Goal: Information Seeking & Learning: Learn about a topic

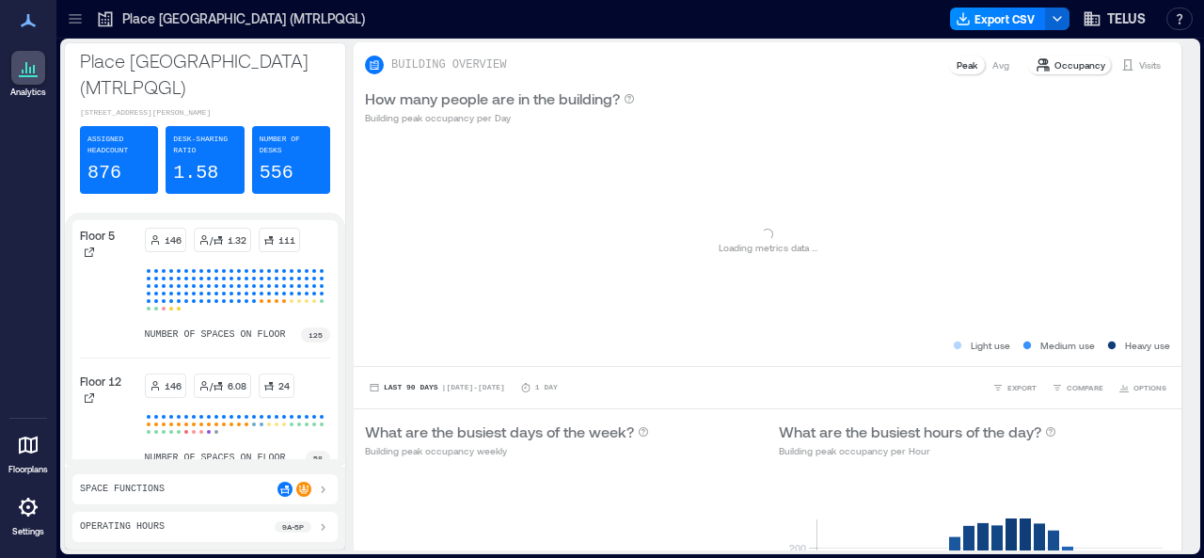
click at [76, 19] on icon at bounding box center [75, 19] width 12 height 2
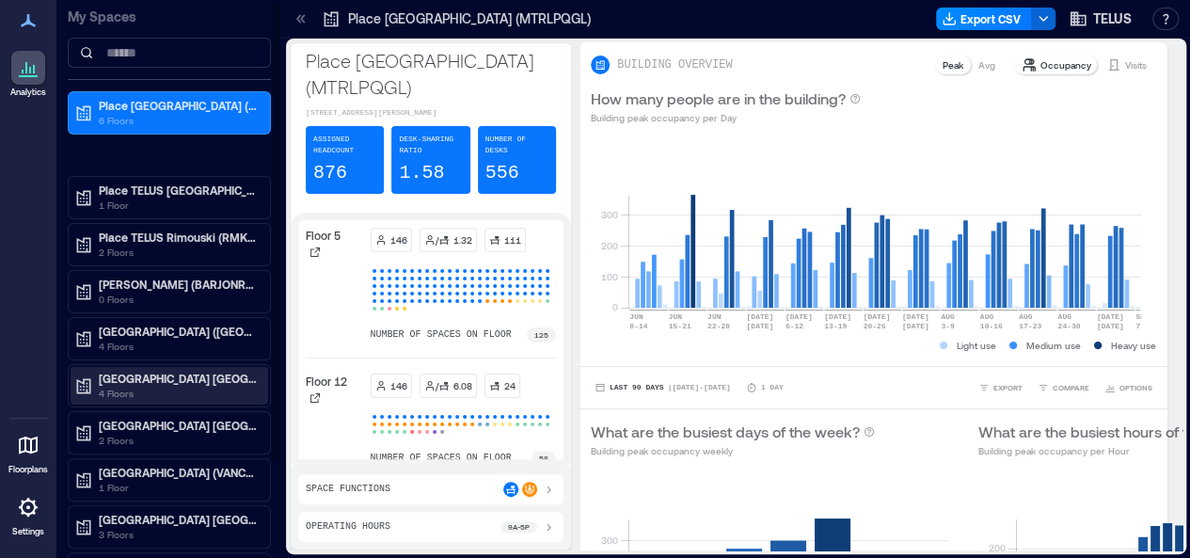
click at [166, 386] on p "4 Floors" at bounding box center [178, 393] width 158 height 15
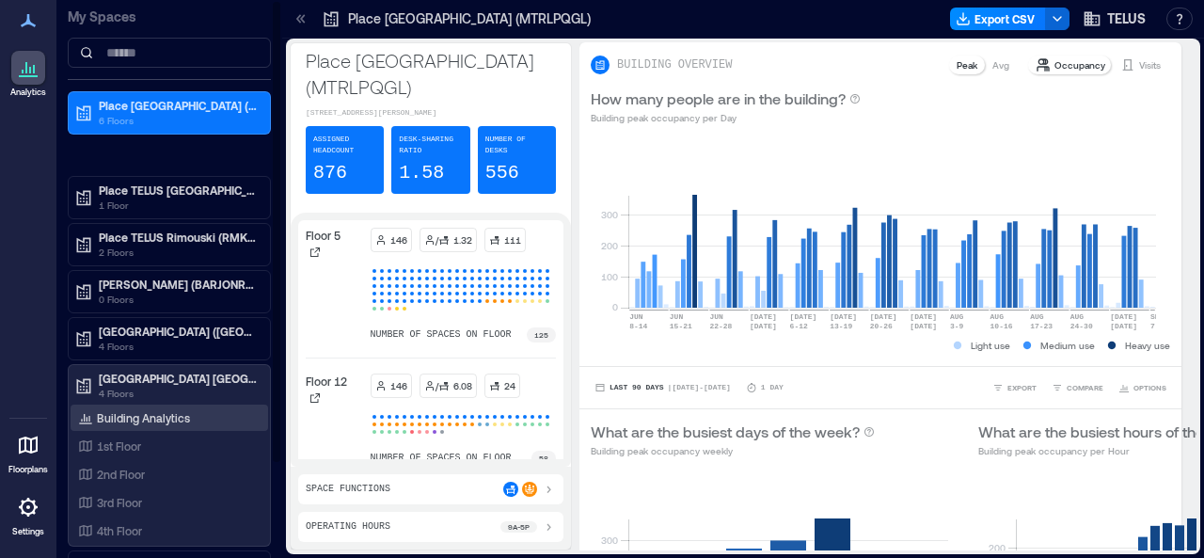
click at [182, 415] on p "Building Analytics" at bounding box center [143, 417] width 93 height 15
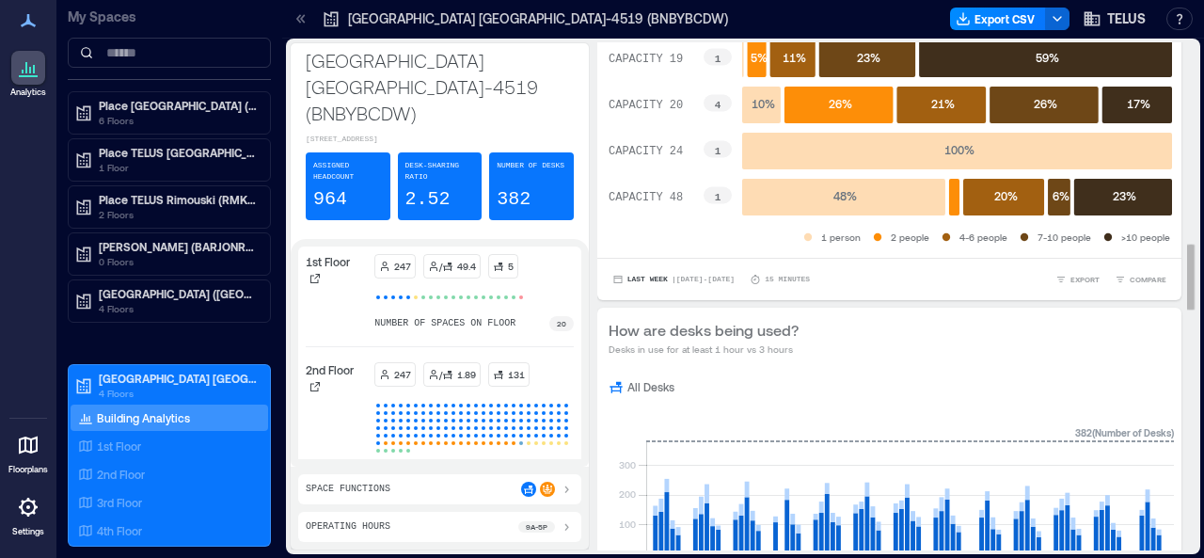
scroll to position [986, 0]
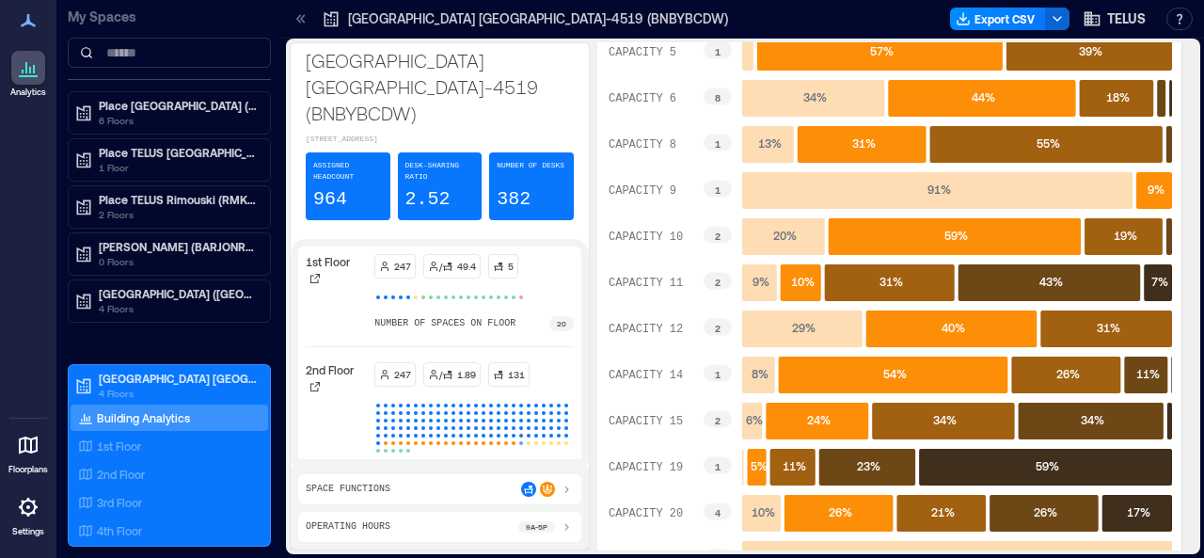
click at [40, 244] on div "Analytics Floorplans Settings" at bounding box center [28, 279] width 56 height 558
click at [303, 18] on icon at bounding box center [302, 18] width 5 height 8
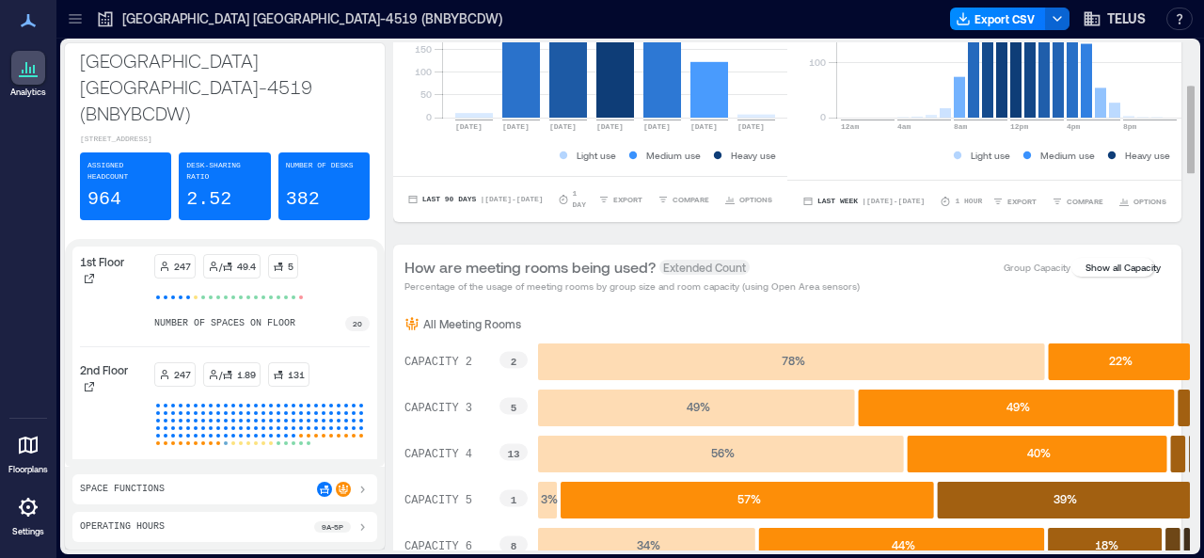
scroll to position [233, 0]
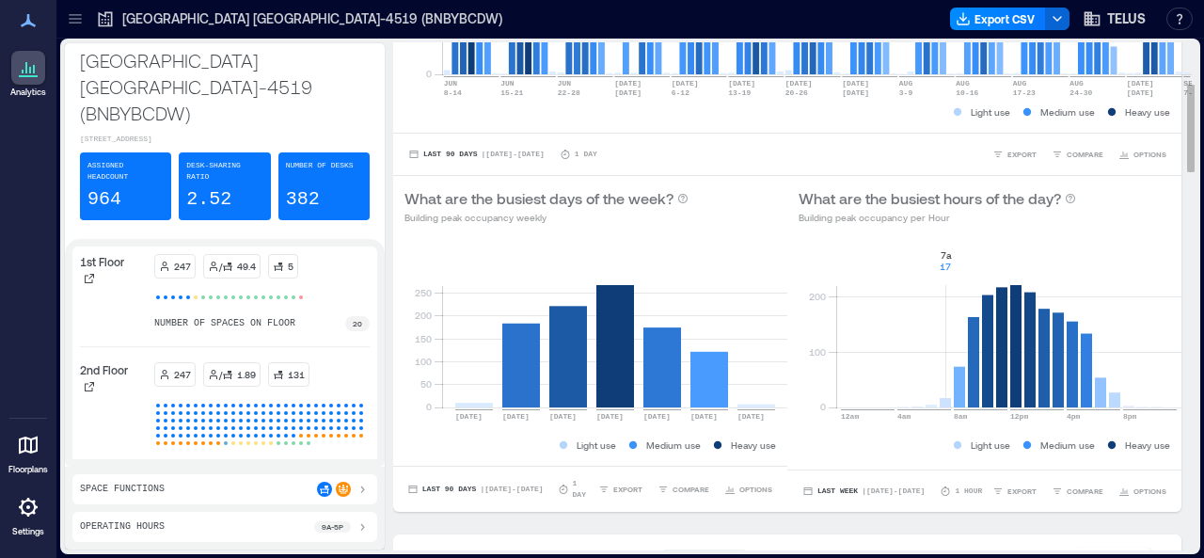
click at [921, 401] on rect at bounding box center [1008, 327] width 345 height 160
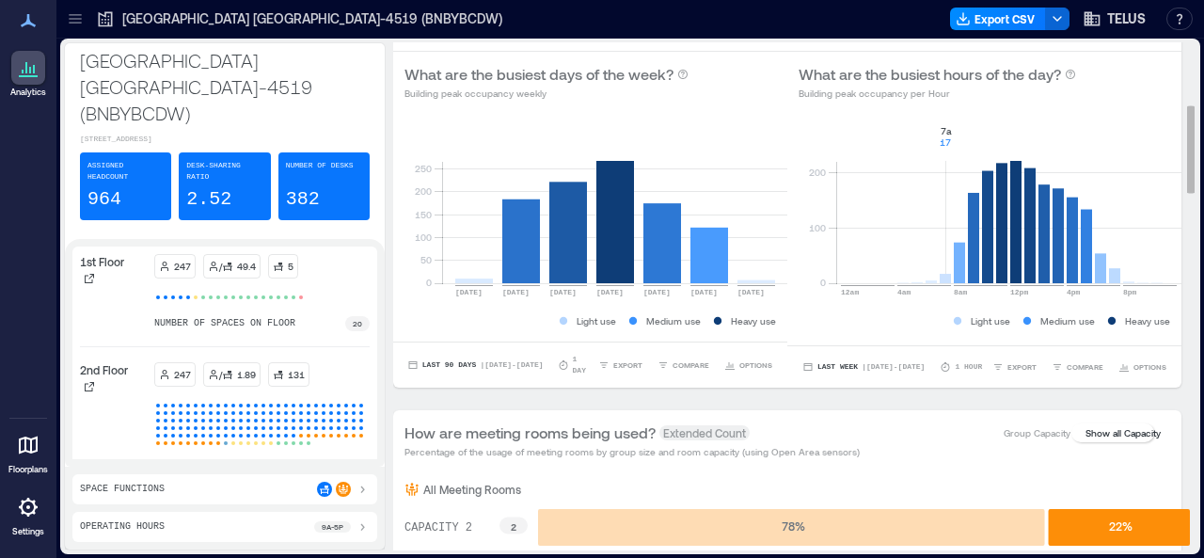
scroll to position [327, 0]
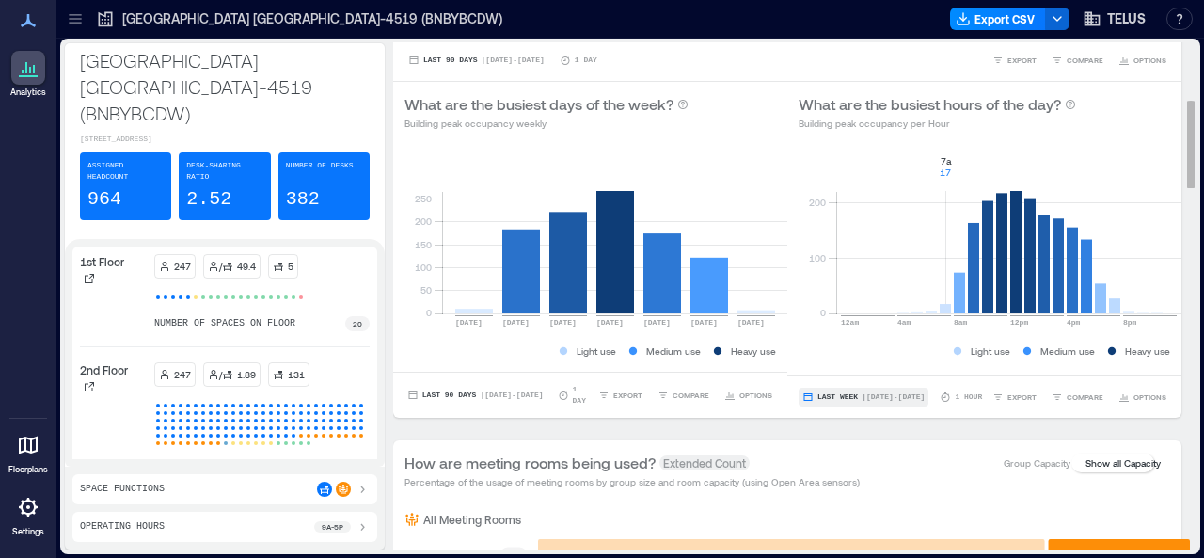
click at [862, 397] on span "| [DATE] - [DATE]" at bounding box center [893, 397] width 63 height 0
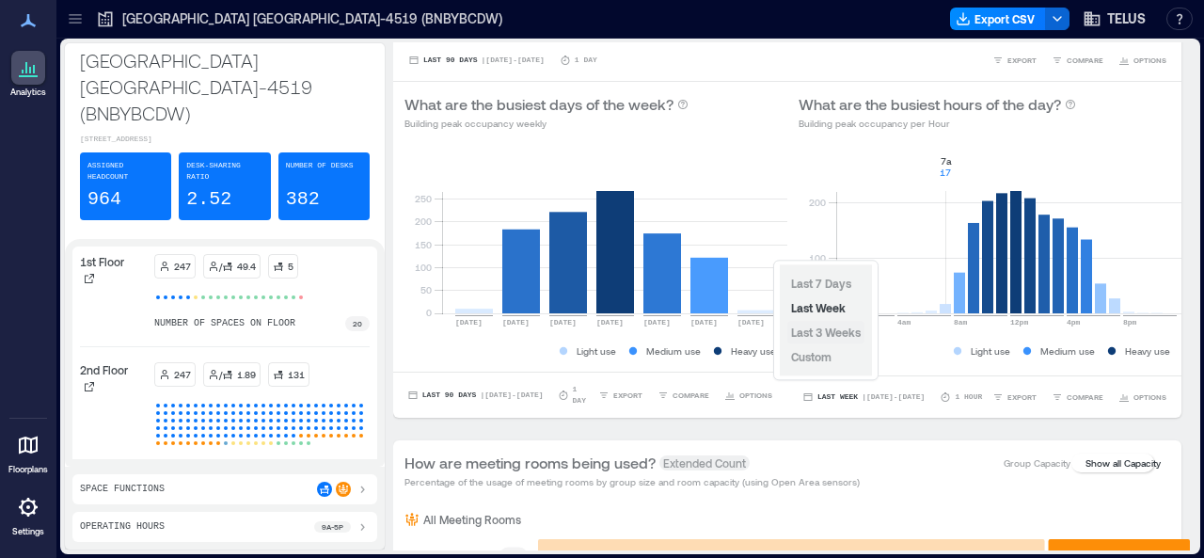
click at [833, 333] on span "Last 3 Weeks" at bounding box center [826, 331] width 70 height 13
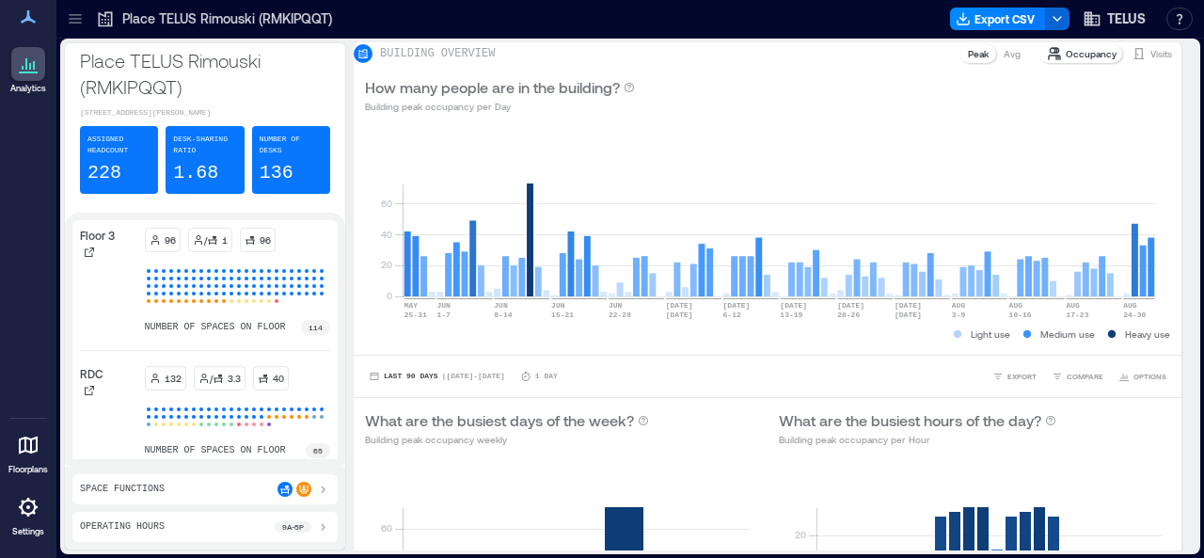
click at [85, 14] on div at bounding box center [75, 19] width 30 height 30
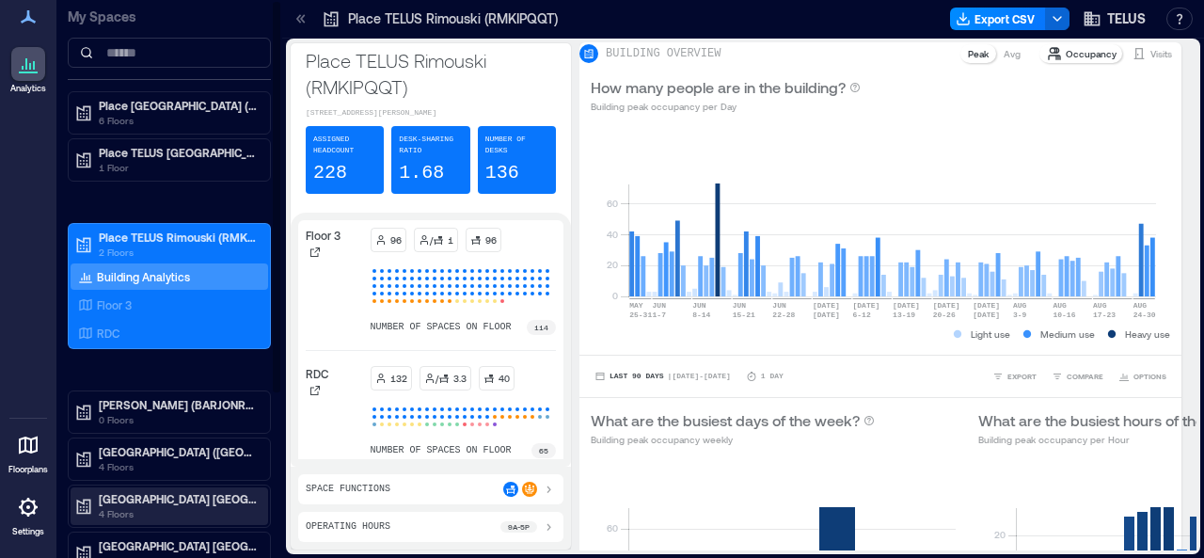
click at [145, 496] on p "[GEOGRAPHIC_DATA] [GEOGRAPHIC_DATA]-4519 (BNBYBCDW)" at bounding box center [178, 498] width 158 height 15
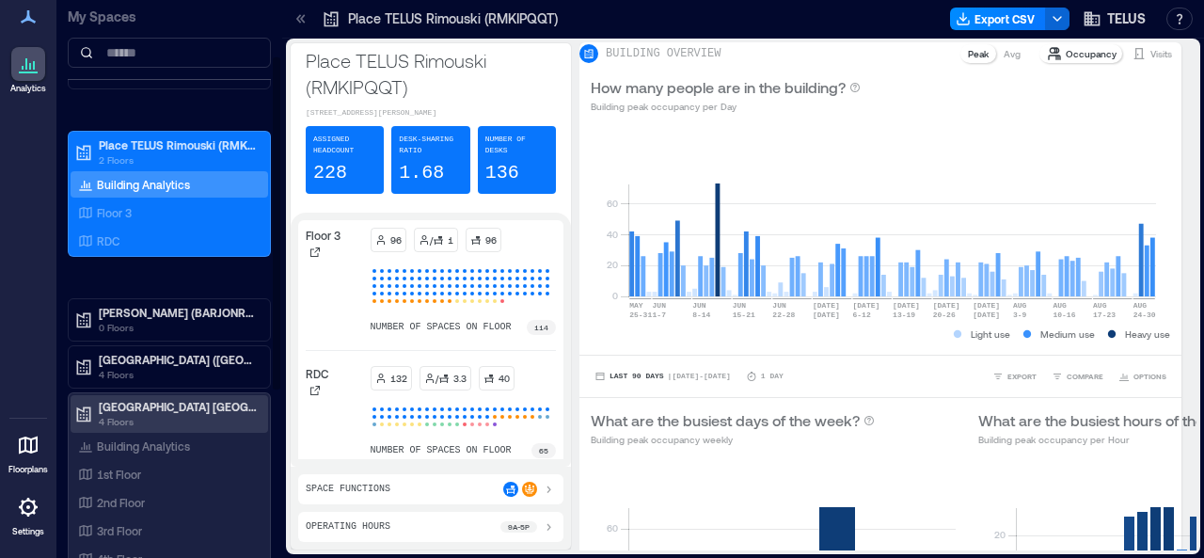
scroll to position [94, 0]
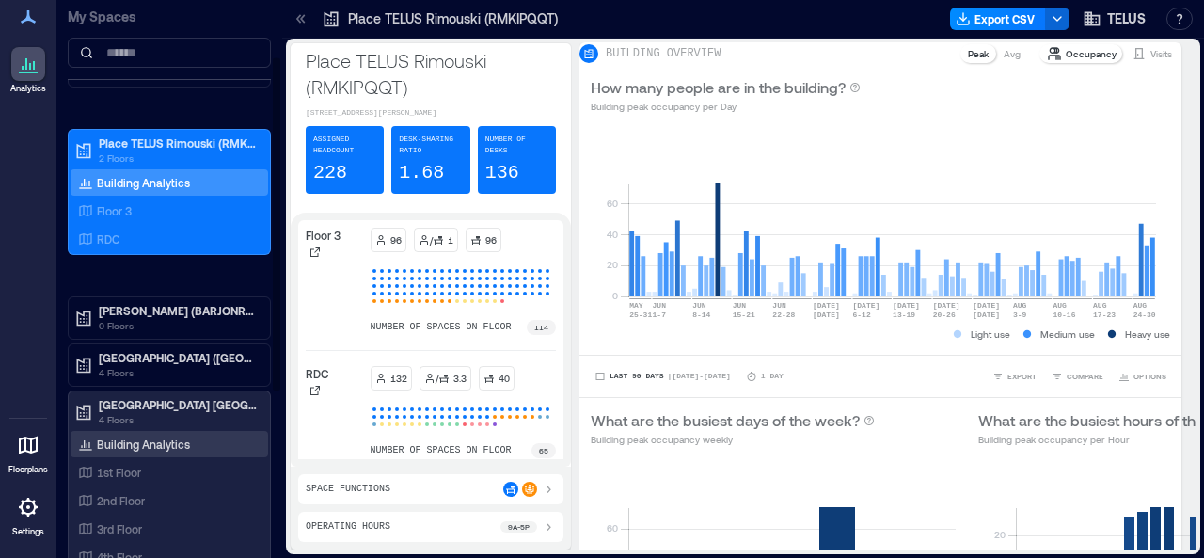
click at [158, 438] on p "Building Analytics" at bounding box center [143, 443] width 93 height 15
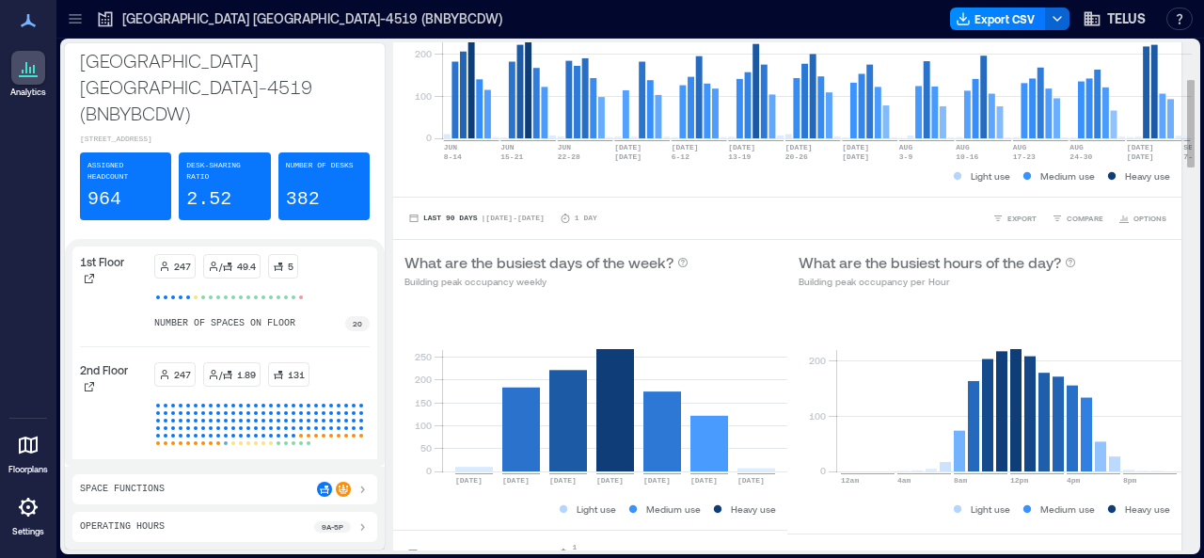
scroll to position [282, 0]
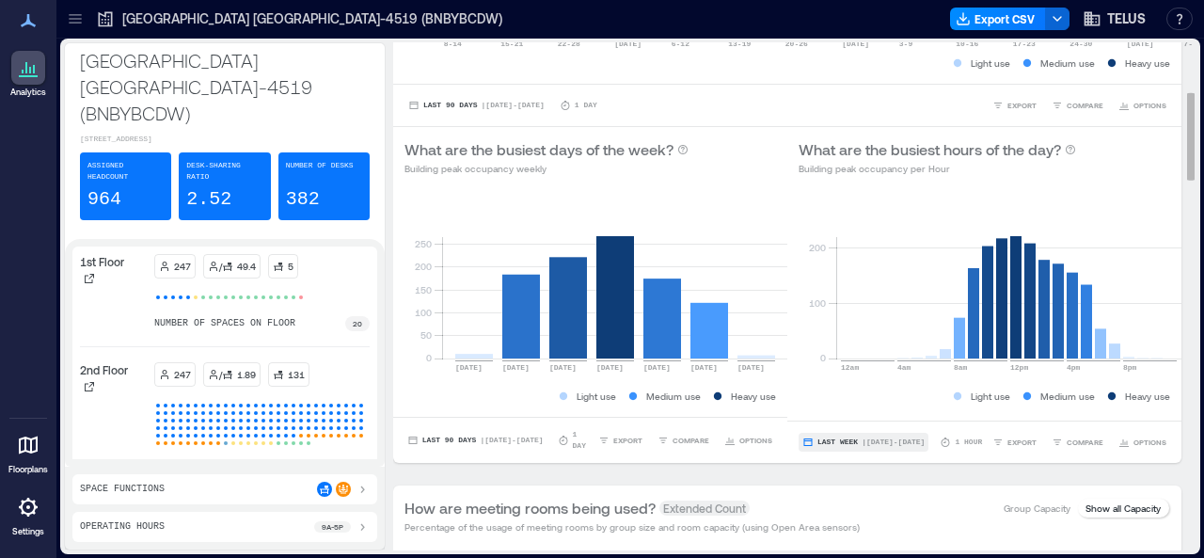
click at [825, 442] on span "Last Week" at bounding box center [837, 442] width 40 height 0
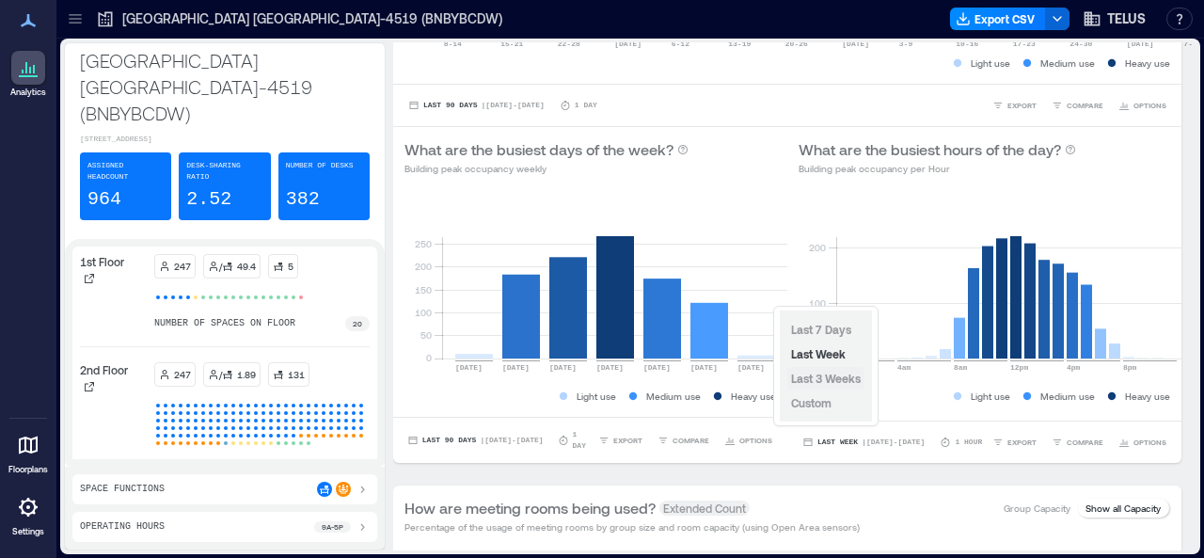
click at [799, 379] on span "Last 3 Weeks" at bounding box center [826, 378] width 70 height 13
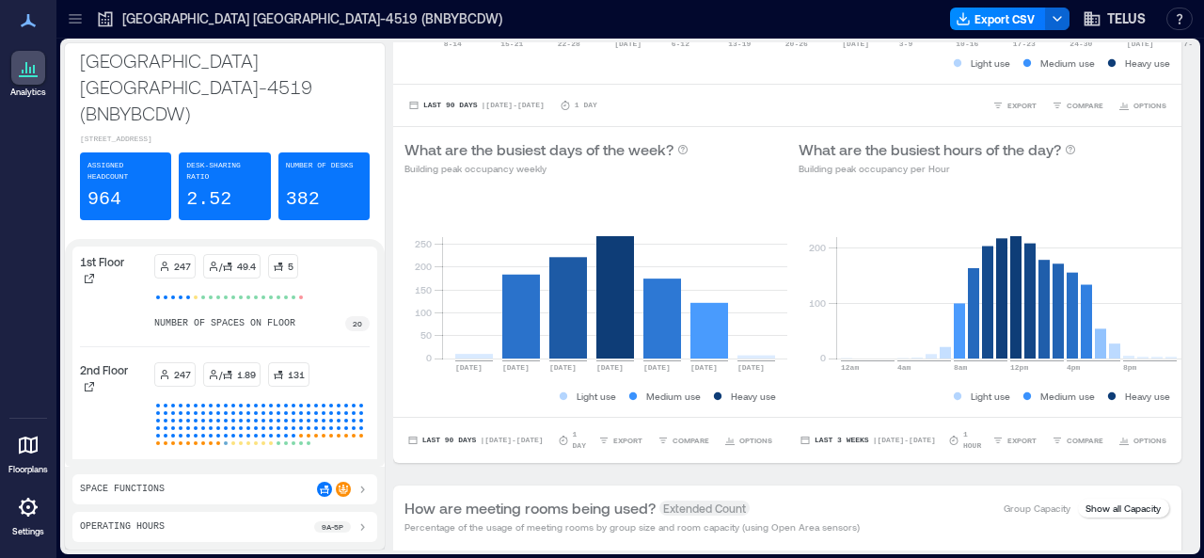
click at [71, 20] on icon at bounding box center [75, 18] width 19 height 19
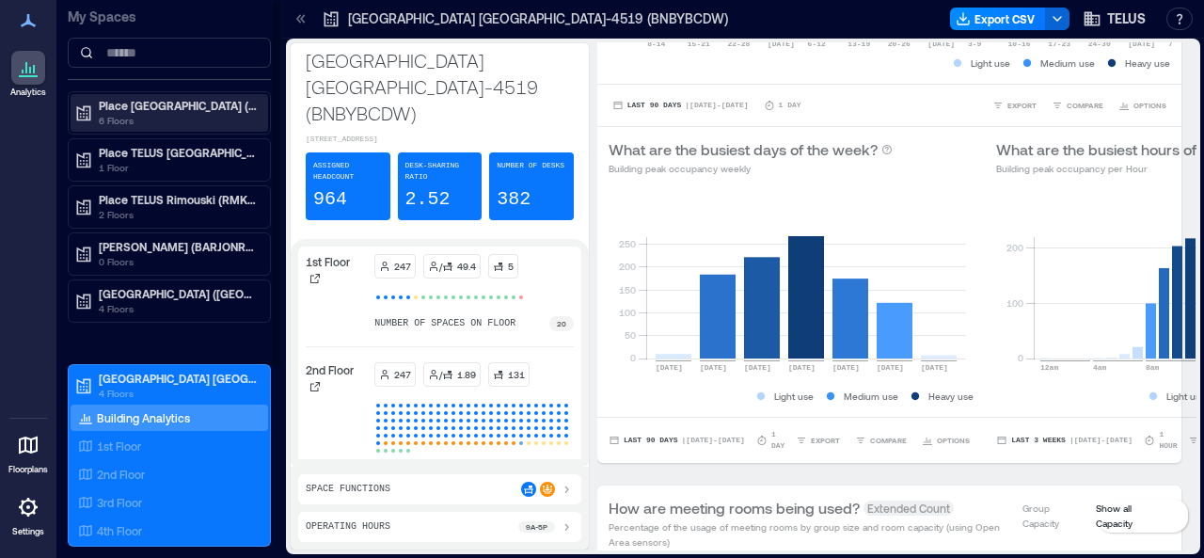
click at [168, 110] on p "Place [GEOGRAPHIC_DATA] (MTRLPQGL)" at bounding box center [178, 105] width 158 height 15
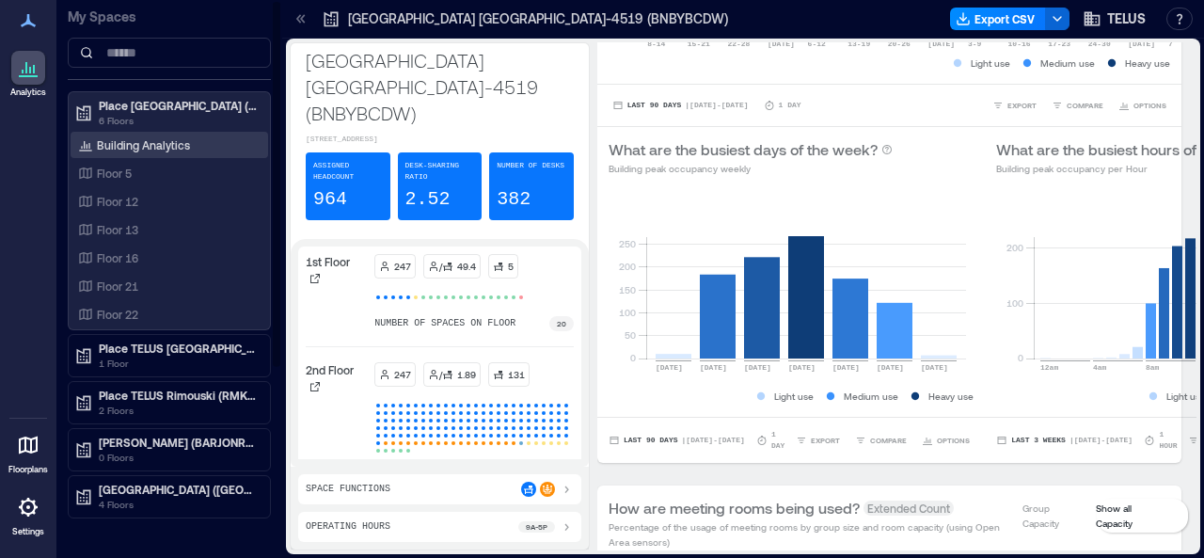
click at [196, 144] on div "Building Analytics" at bounding box center [170, 145] width 198 height 26
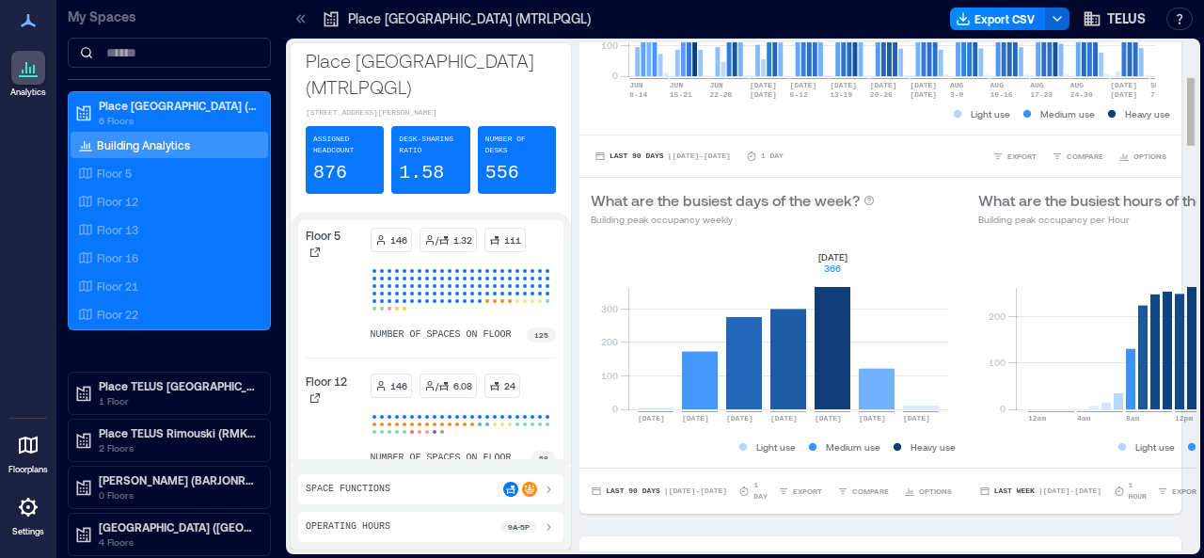
scroll to position [282, 0]
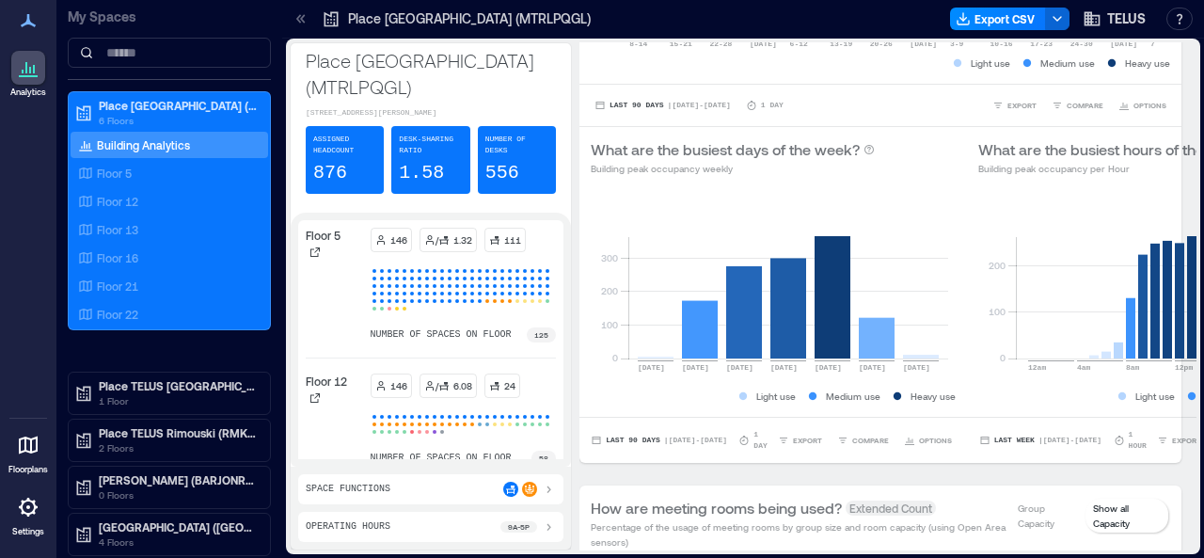
click at [304, 18] on icon at bounding box center [301, 18] width 19 height 19
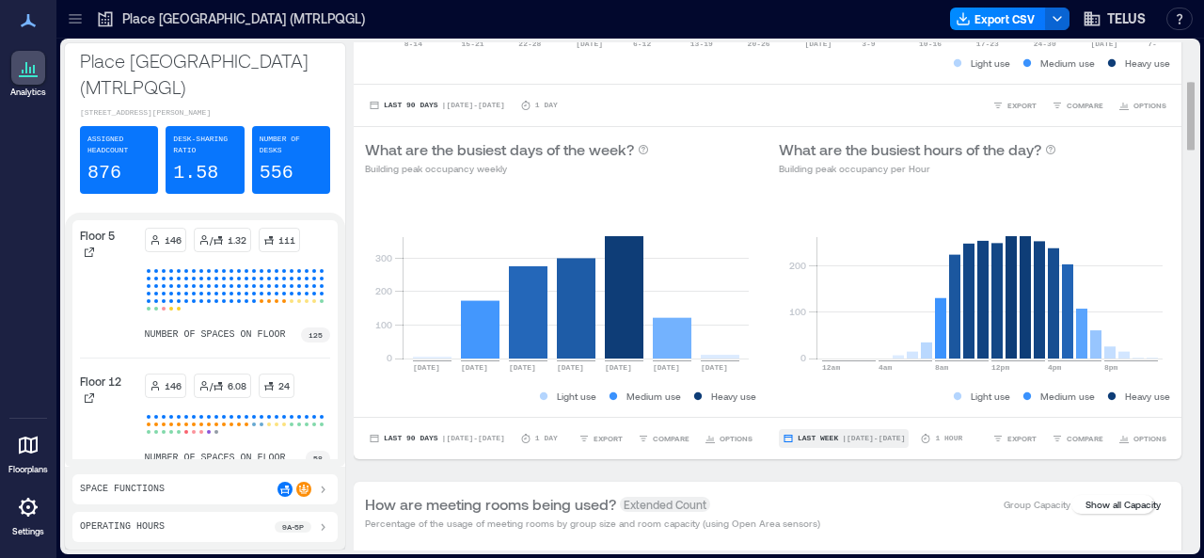
click at [868, 438] on span "| [DATE] - [DATE]" at bounding box center [873, 438] width 63 height 0
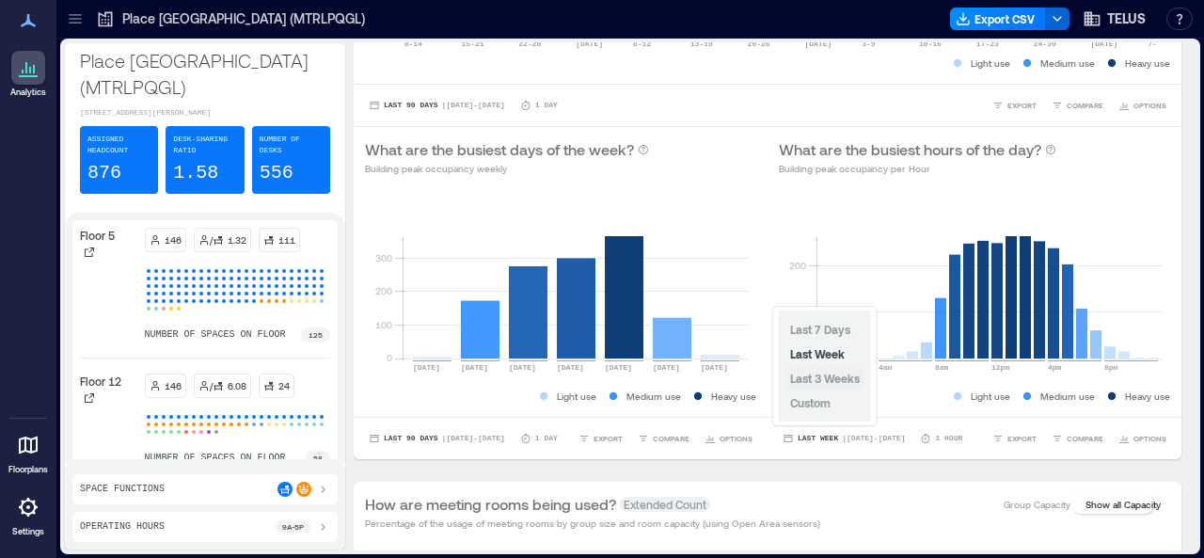
click at [833, 379] on span "Last 3 Weeks" at bounding box center [825, 378] width 70 height 13
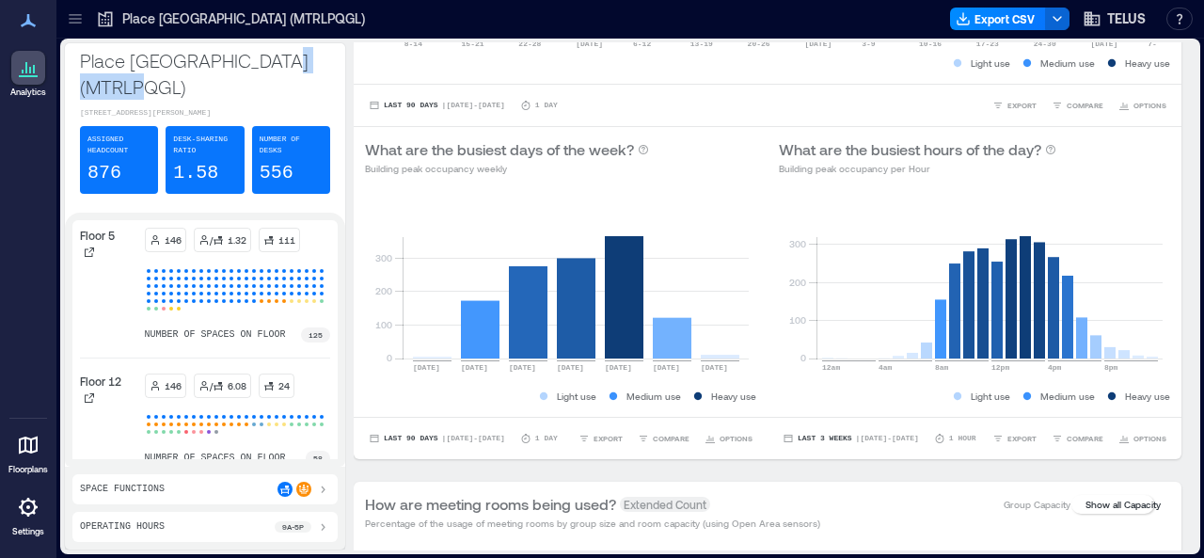
drag, startPoint x: 178, startPoint y: 84, endPoint x: 88, endPoint y: 84, distance: 89.4
click at [88, 84] on p "Place [GEOGRAPHIC_DATA] (MTRLPQGL)" at bounding box center [205, 73] width 250 height 53
copy p "MTRLPQGL"
click at [70, 22] on icon at bounding box center [75, 18] width 19 height 19
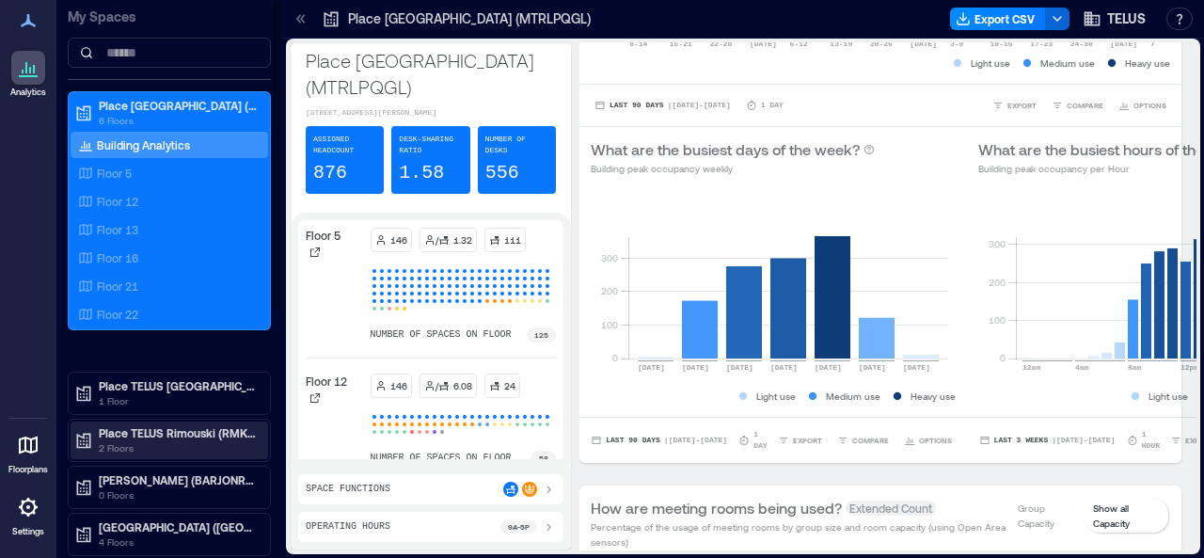
click at [196, 440] on p "2 Floors" at bounding box center [178, 447] width 158 height 15
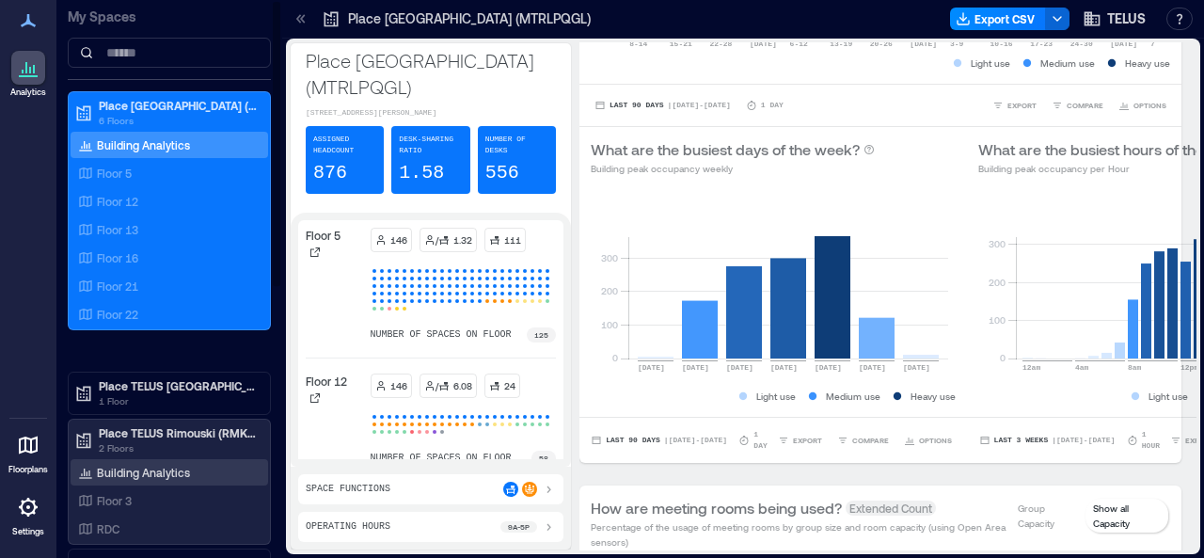
click at [154, 470] on p "Building Analytics" at bounding box center [143, 472] width 93 height 15
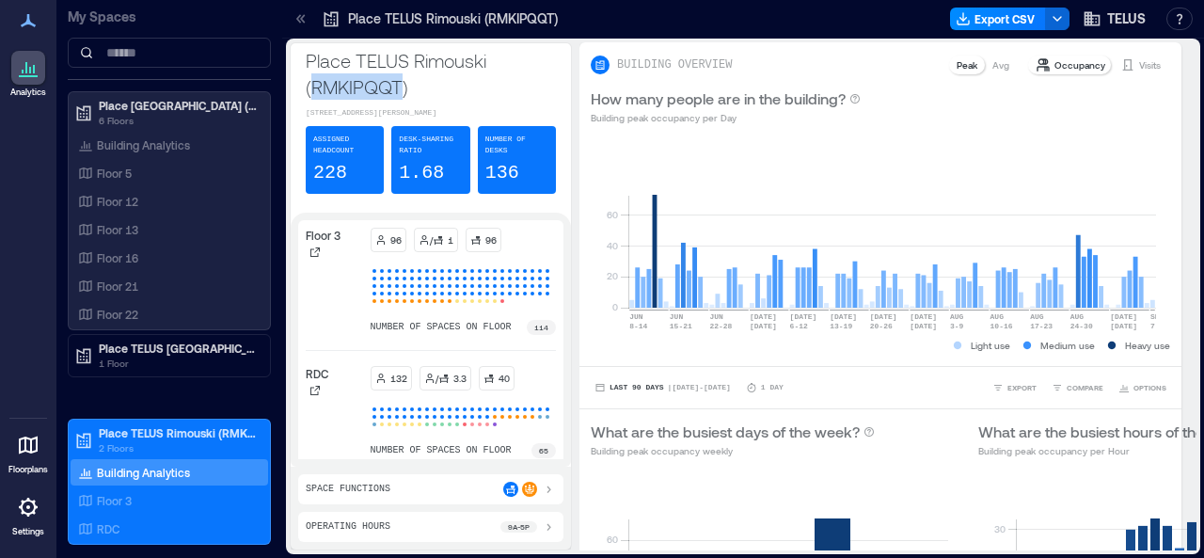
drag, startPoint x: 404, startPoint y: 86, endPoint x: 314, endPoint y: 93, distance: 89.7
click at [314, 93] on p "Place TELUS Rimouski (RMKIPQQT)" at bounding box center [431, 73] width 250 height 53
copy p "RMKIPQQT"
drag, startPoint x: 487, startPoint y: 54, endPoint x: 308, endPoint y: 65, distance: 180.0
click at [308, 65] on p "Place TELUS Rimouski (RMKIPQQT)" at bounding box center [431, 73] width 250 height 53
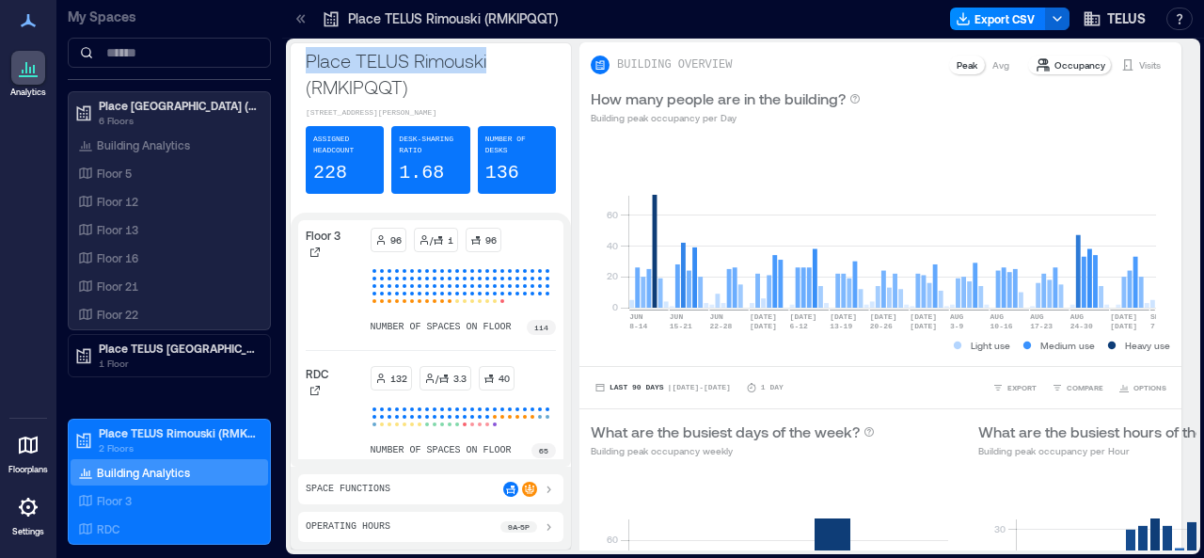
copy p "Place [PERSON_NAME]"
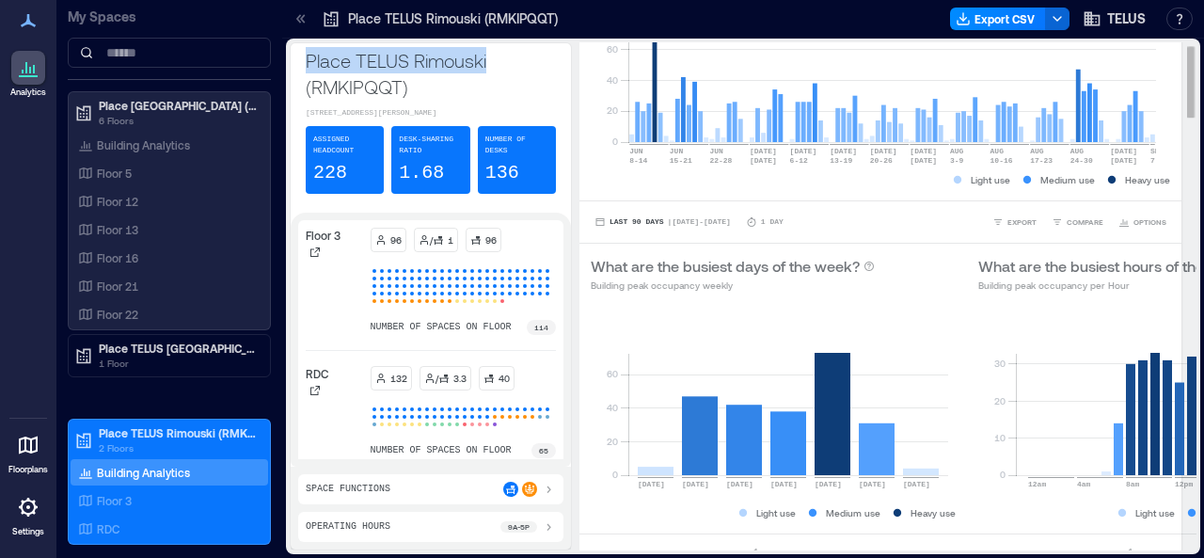
scroll to position [282, 0]
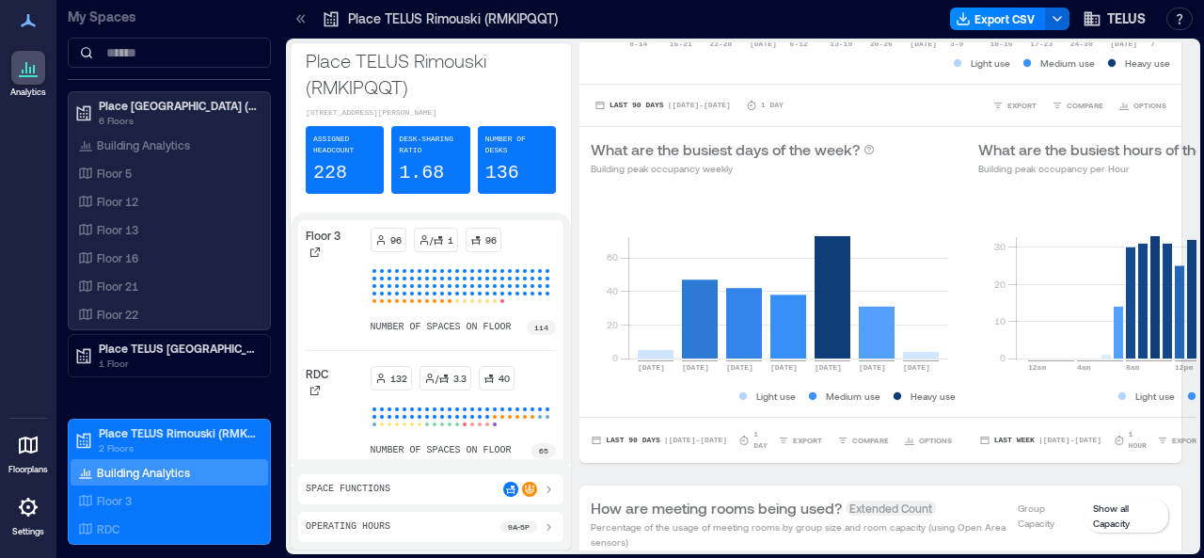
click at [297, 18] on icon at bounding box center [298, 18] width 5 height 8
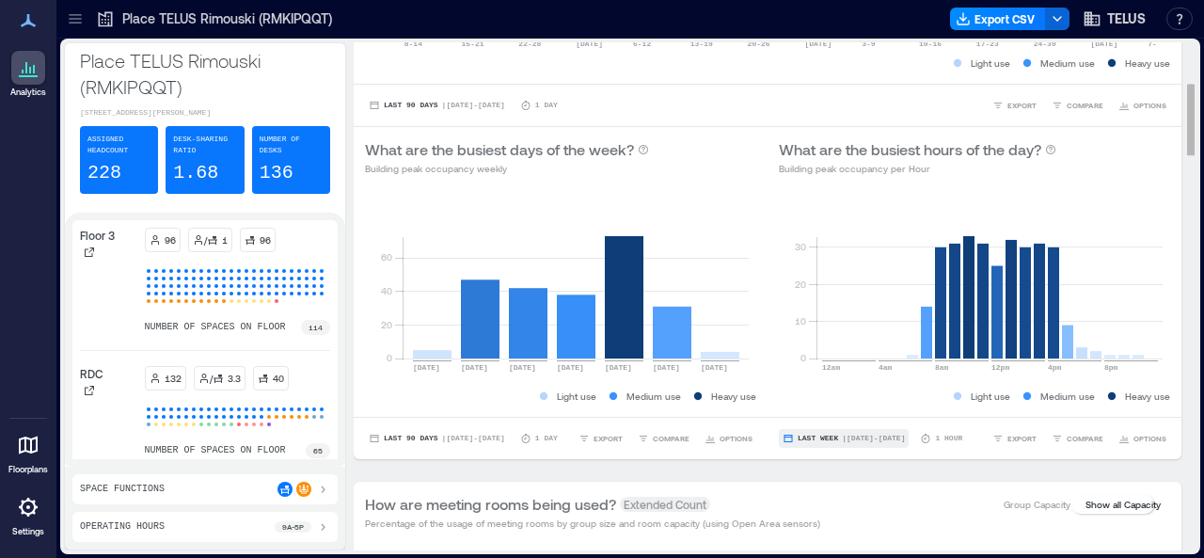
click at [872, 438] on span "| [DATE] - [DATE]" at bounding box center [873, 438] width 63 height 0
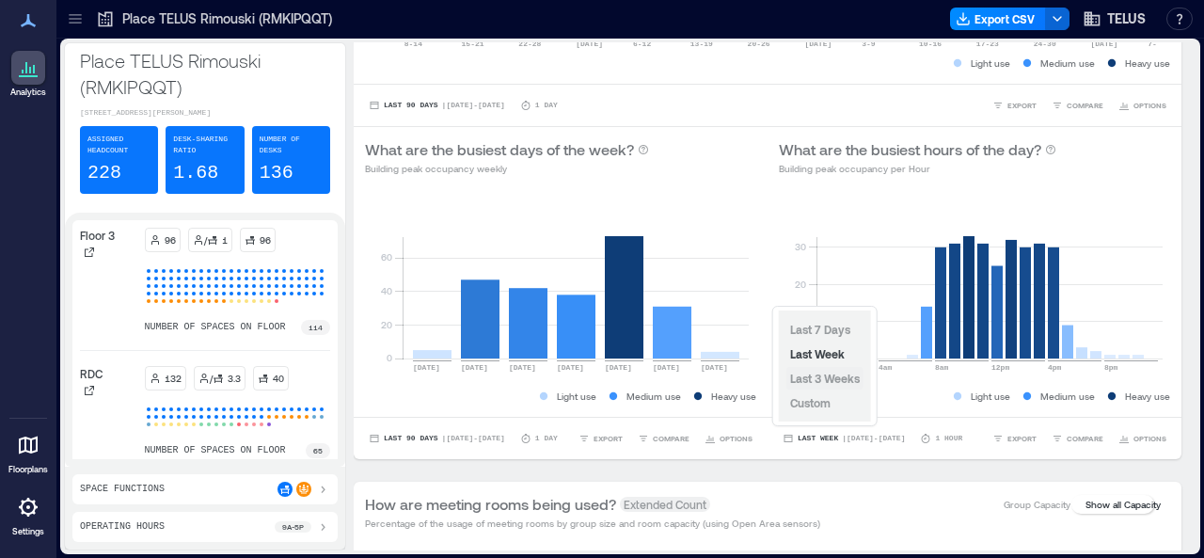
click at [849, 383] on span "Last 3 Weeks" at bounding box center [825, 378] width 70 height 13
